Goal: Navigation & Orientation: Understand site structure

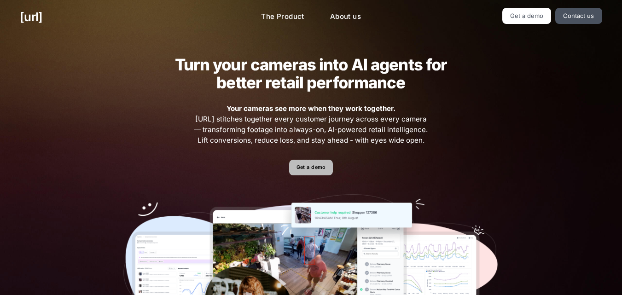
click at [308, 169] on link "Get a demo" at bounding box center [311, 168] width 44 height 16
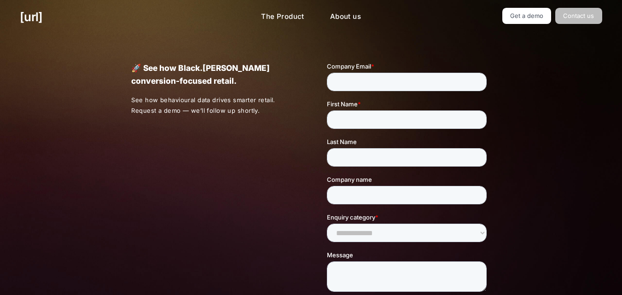
click at [573, 17] on link "Contact us" at bounding box center [578, 16] width 47 height 16
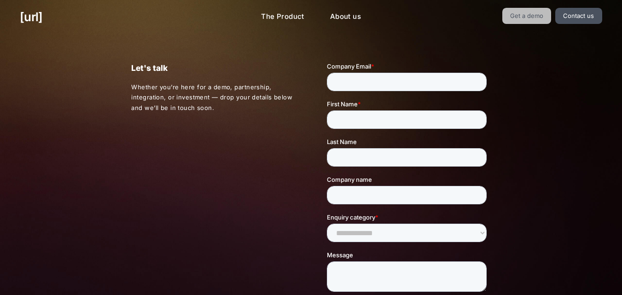
click at [537, 15] on link "Get a demo" at bounding box center [526, 16] width 49 height 16
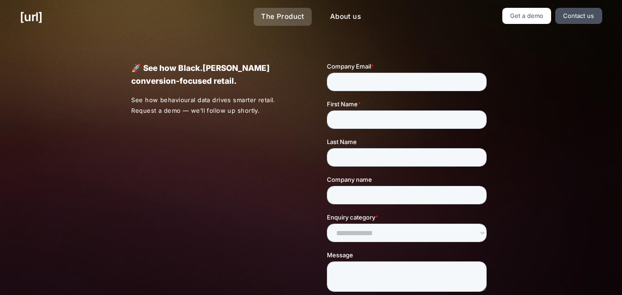
click at [300, 21] on link "The Product" at bounding box center [283, 17] width 58 height 18
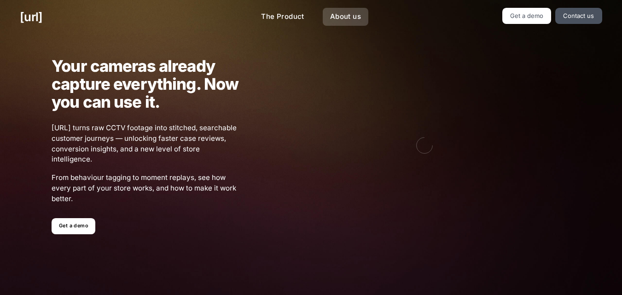
click at [326, 22] on link "About us" at bounding box center [346, 17] width 46 height 18
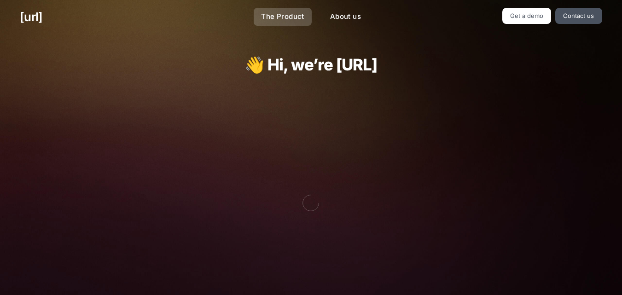
click at [297, 17] on link "The Product" at bounding box center [283, 17] width 58 height 18
